Goal: Information Seeking & Learning: Learn about a topic

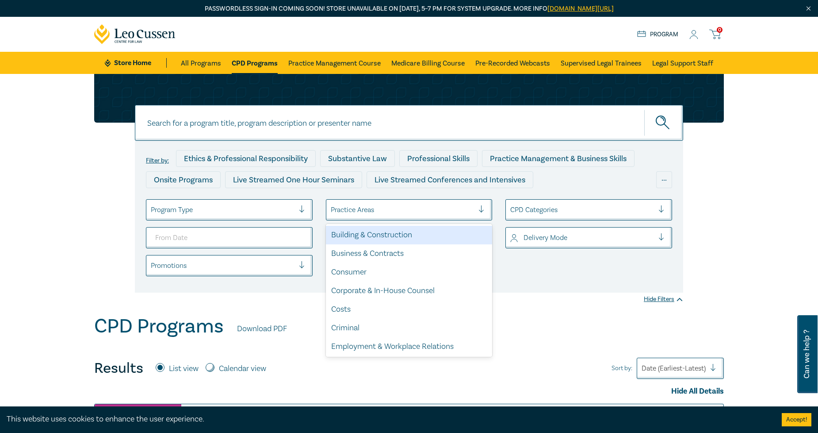
click at [360, 211] on div at bounding box center [403, 210] width 144 height 12
click at [359, 211] on div at bounding box center [403, 210] width 144 height 12
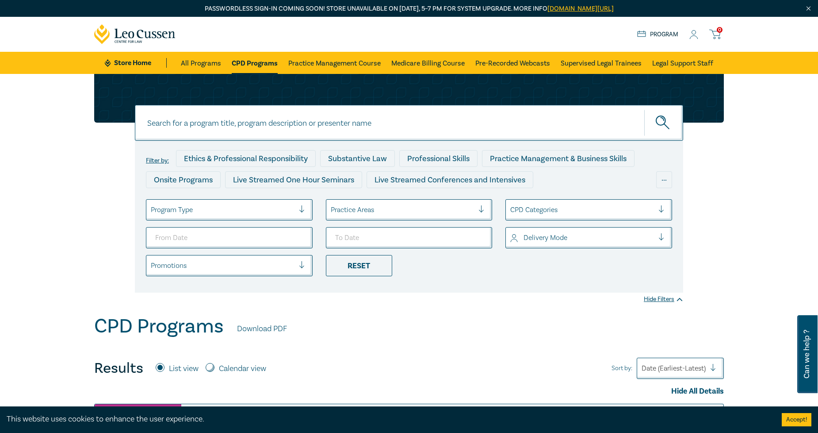
click at [264, 214] on div at bounding box center [223, 210] width 144 height 12
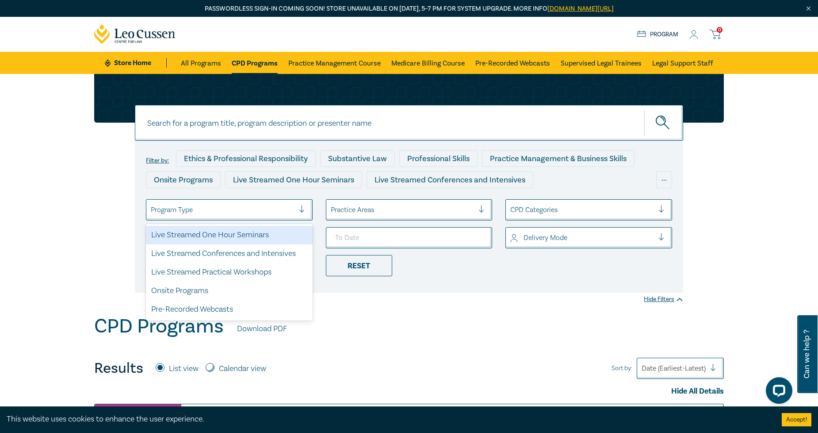
click at [264, 234] on div "Live Streamed One Hour Seminars" at bounding box center [229, 235] width 167 height 19
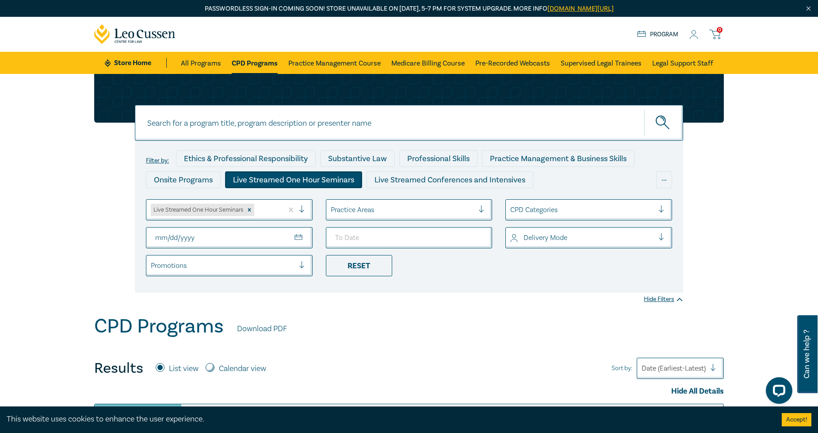
click at [295, 240] on input "From Date" at bounding box center [229, 237] width 167 height 21
type input "[DATE]"
click at [476, 239] on input "To Date" at bounding box center [409, 237] width 167 height 21
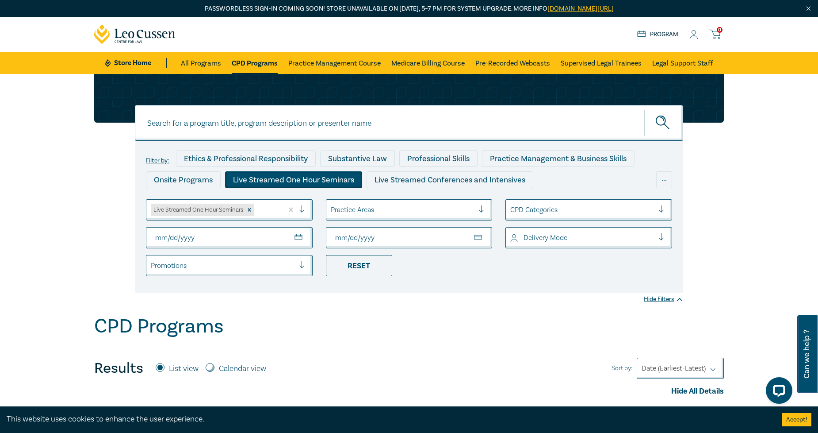
type input "[DATE]"
click at [502, 328] on div "CPD Programs" at bounding box center [409, 327] width 630 height 27
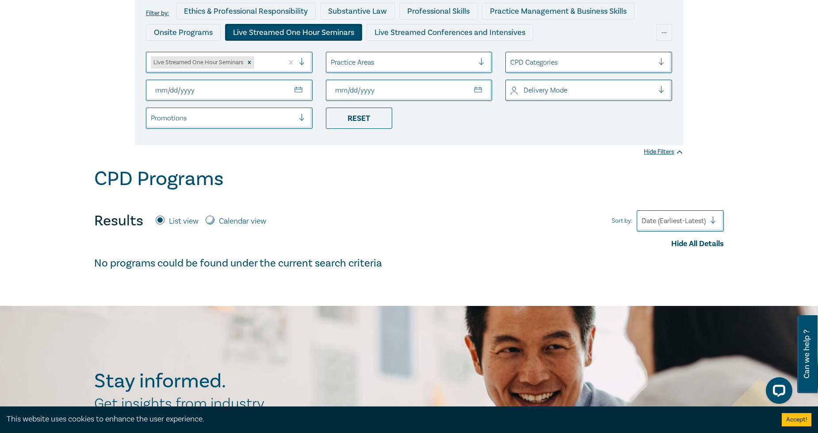
scroll to position [49, 0]
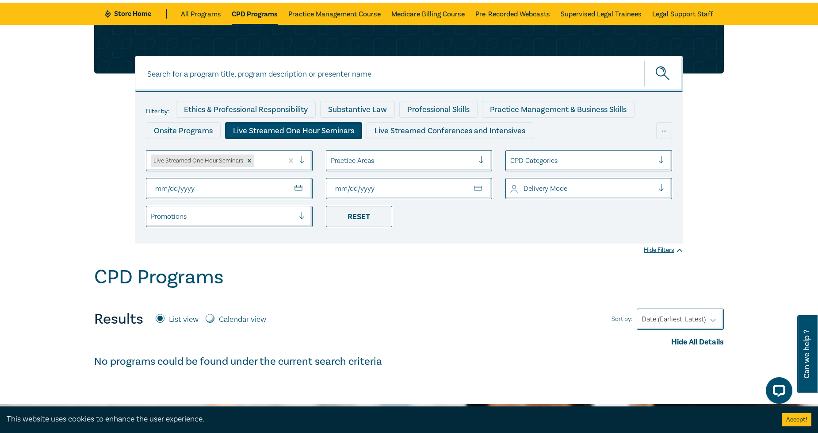
click at [295, 189] on input "[DATE]" at bounding box center [229, 188] width 167 height 21
type input "[DATE]"
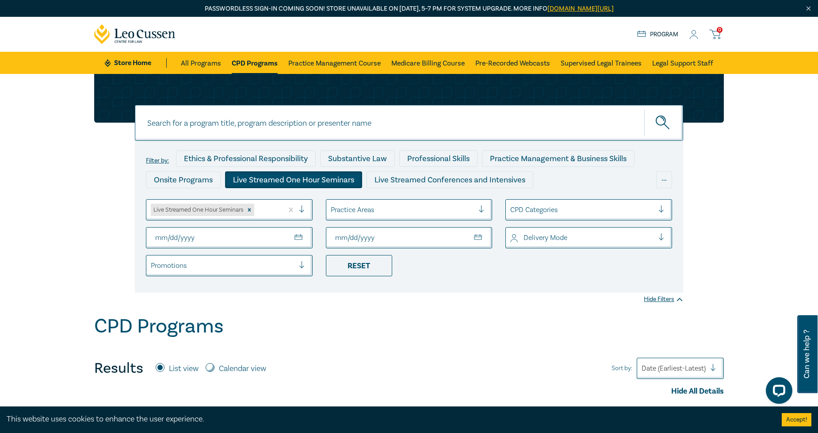
click at [391, 234] on input "[DATE]" at bounding box center [409, 237] width 167 height 21
click at [484, 241] on input "[DATE]" at bounding box center [409, 237] width 167 height 21
click at [483, 236] on input "[DATE]" at bounding box center [409, 237] width 167 height 21
click at [476, 238] on input "[DATE]" at bounding box center [409, 237] width 167 height 21
type input "[DATE]"
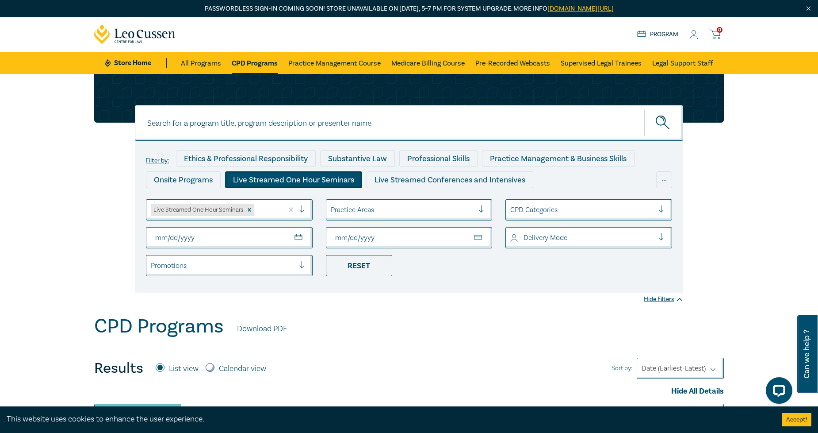
click at [448, 329] on div "CPD Programs Download PDF" at bounding box center [409, 327] width 630 height 27
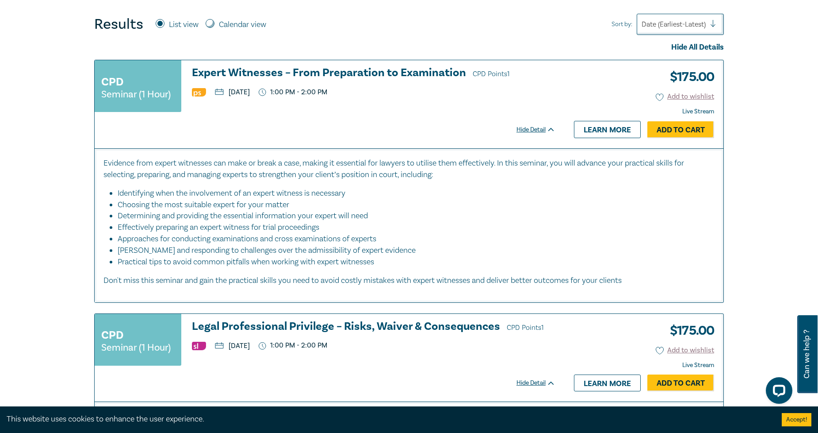
scroll to position [295, 0]
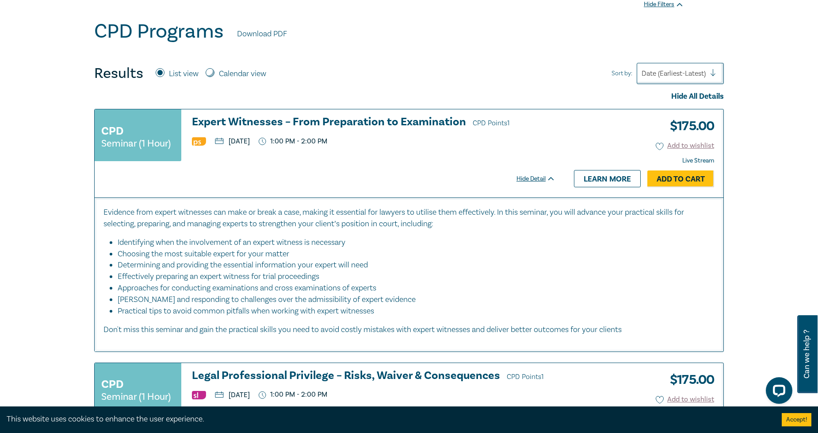
click at [284, 126] on h3 "Expert Witnesses – From Preparation to Examination CPD Points 1" at bounding box center [374, 122] width 364 height 13
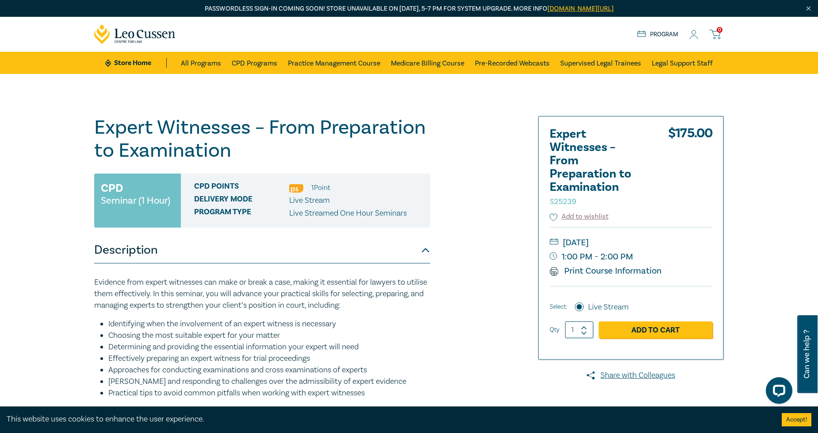
scroll to position [196, 0]
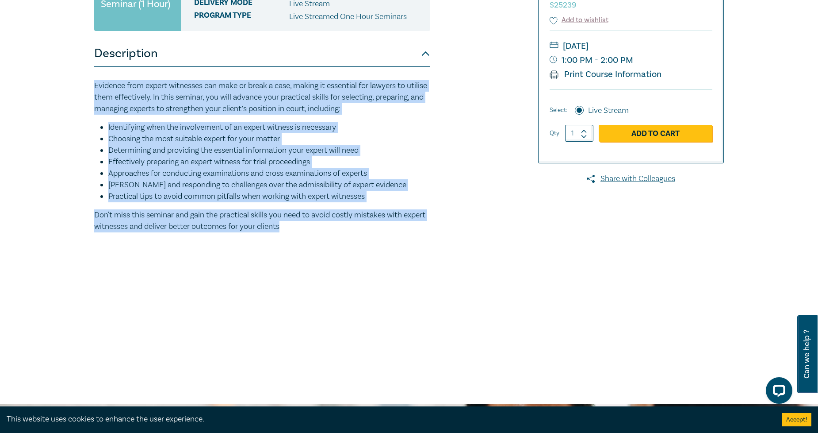
drag, startPoint x: 353, startPoint y: 230, endPoint x: 73, endPoint y: 88, distance: 314.3
click at [73, 88] on div "Expert Witnesses – From Preparation to Examination S25239 CPD Seminar (1 Hour) …" at bounding box center [409, 140] width 818 height 526
copy div "Evidence from expert witnesses can make or break a case, making it essential fo…"
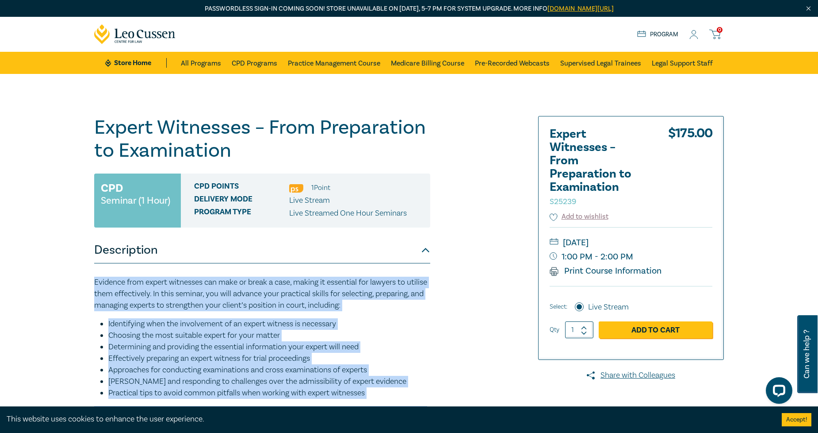
click at [495, 320] on div "Expert Witnesses – From Preparation to Examination S25239 CPD Seminar (1 Hour) …" at bounding box center [302, 337] width 427 height 442
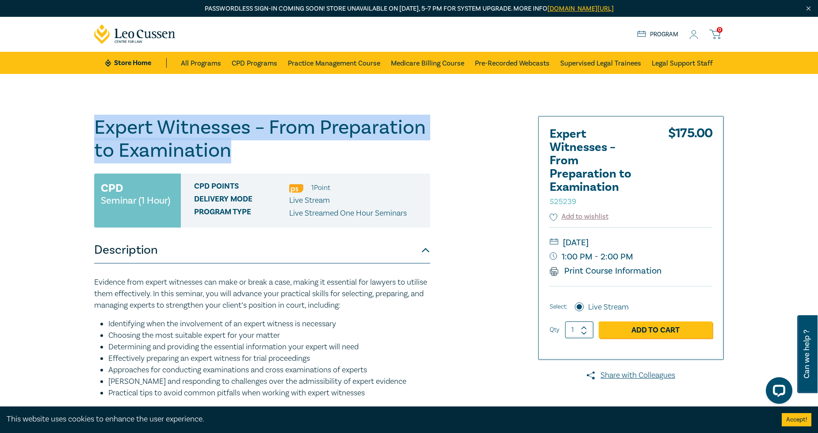
drag, startPoint x: 218, startPoint y: 156, endPoint x: 90, endPoint y: 125, distance: 131.5
click at [90, 125] on div "Expert Witnesses – From Preparation to Examination S25239 CPD Seminar (1 Hour) …" at bounding box center [302, 337] width 427 height 442
